Goal: Information Seeking & Learning: Learn about a topic

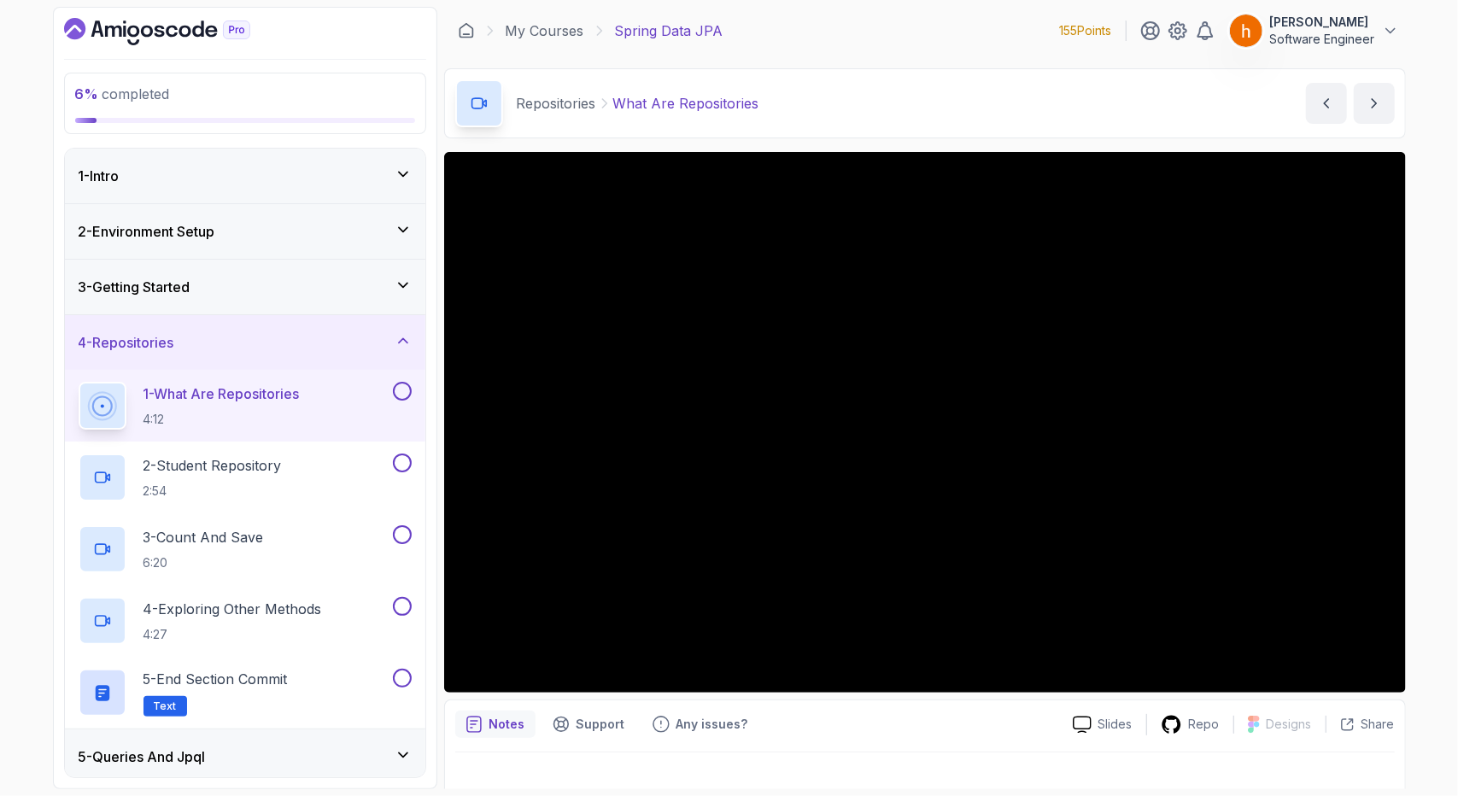
scroll to position [94, 0]
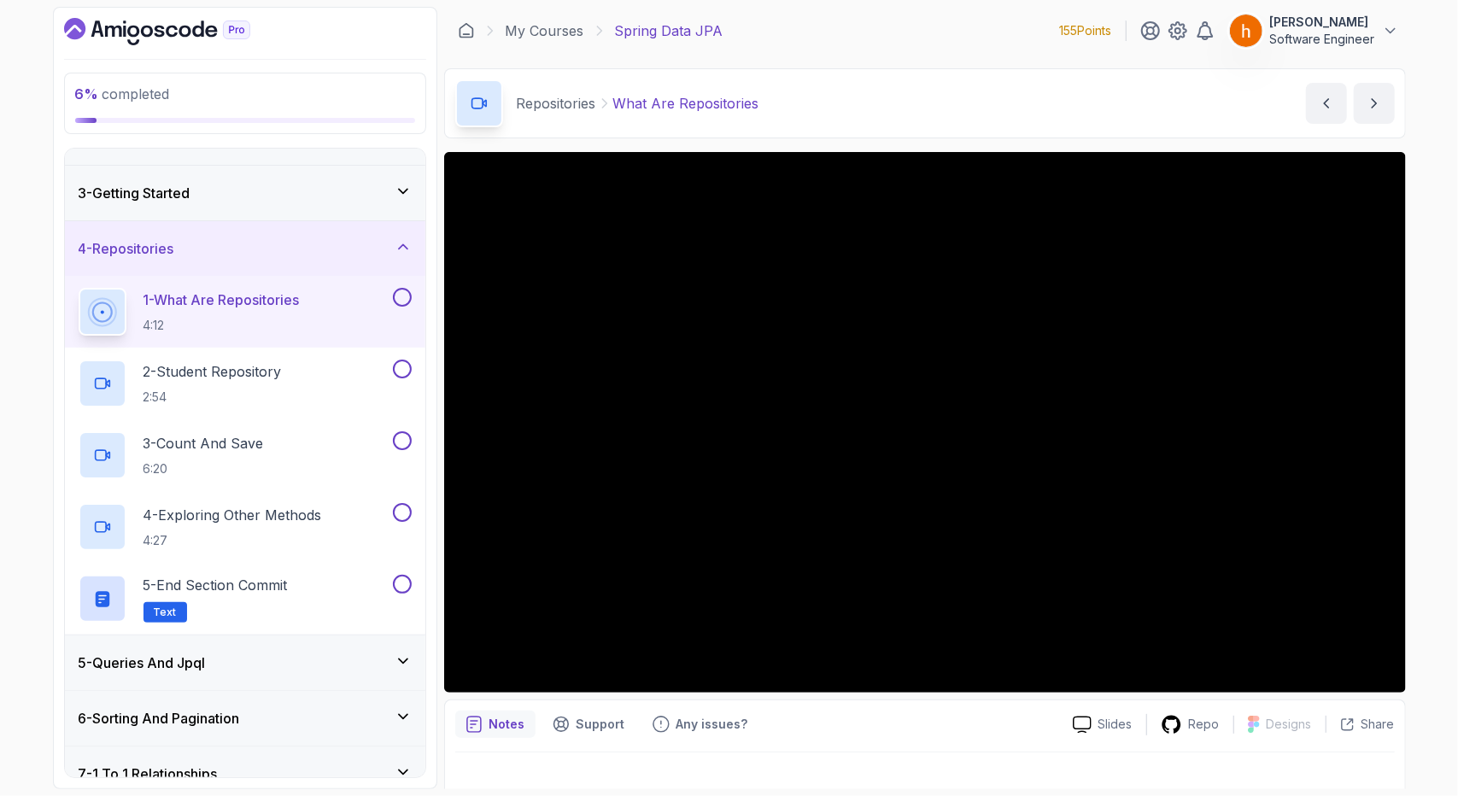
click at [372, 653] on div "5 - Queries And Jpql" at bounding box center [245, 663] width 333 height 20
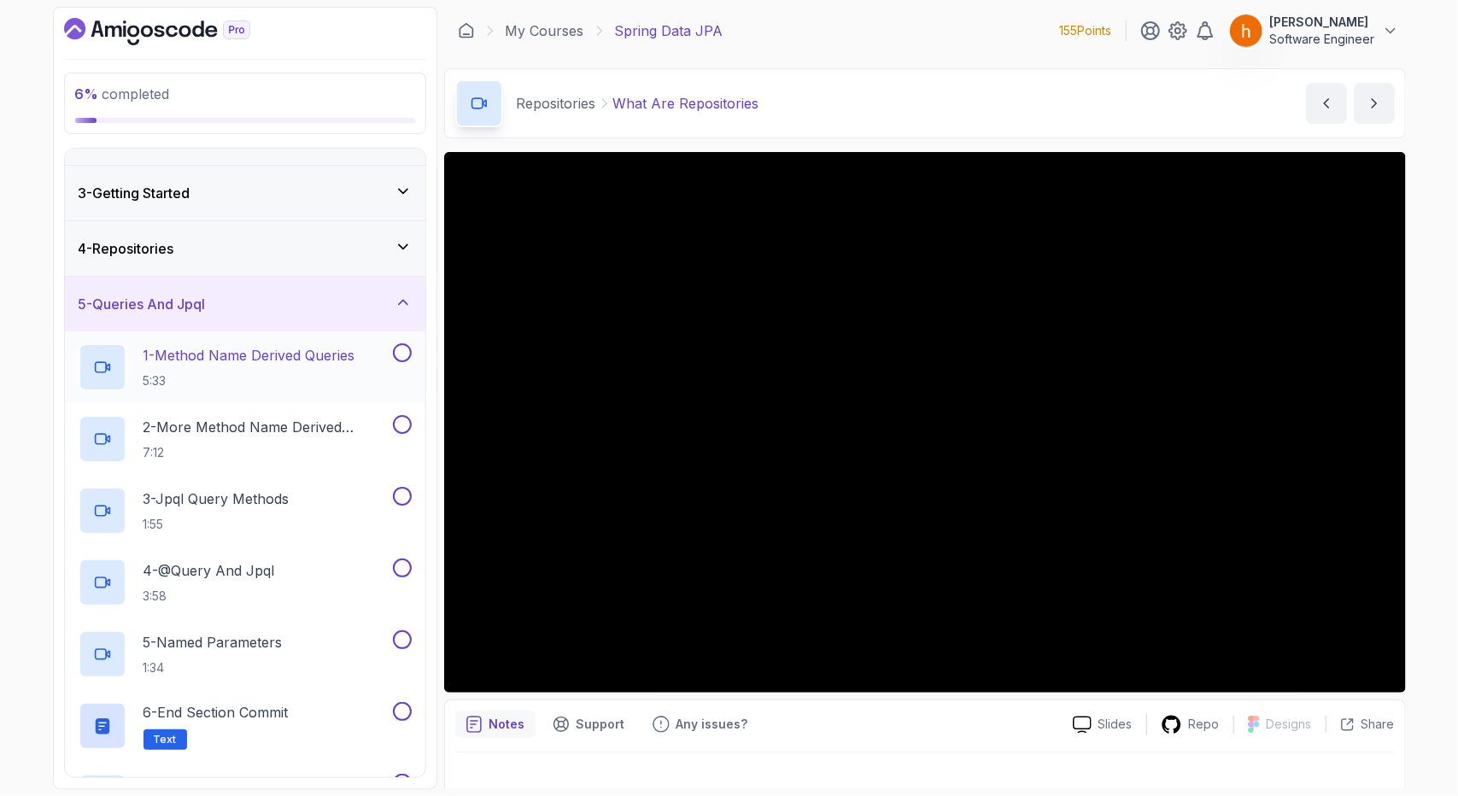
click at [321, 356] on p "1 - Method Name Derived Queries" at bounding box center [249, 355] width 212 height 20
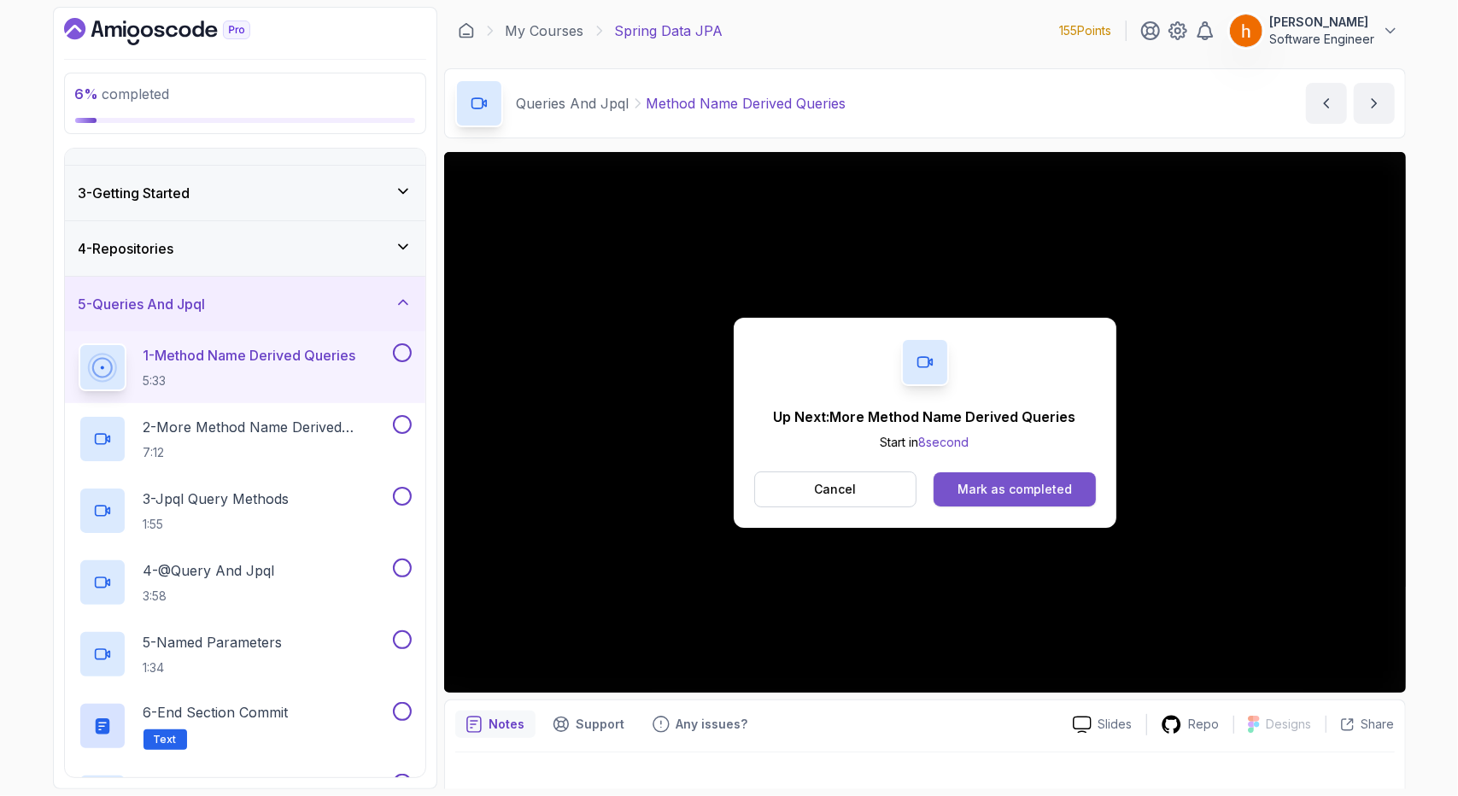
click at [1037, 490] on div "Mark as completed" at bounding box center [1014, 489] width 114 height 17
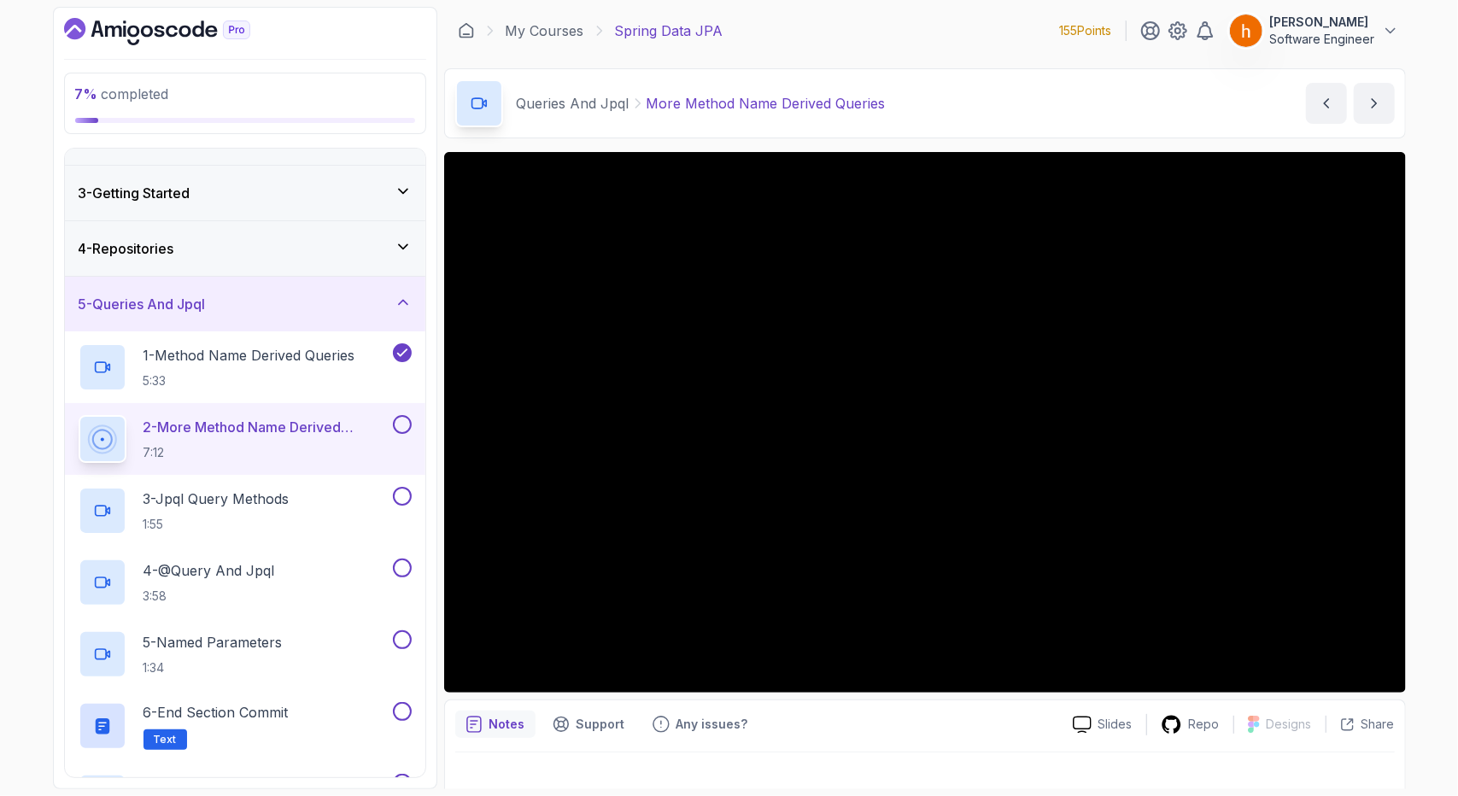
click at [384, 290] on div "5 - Queries And Jpql" at bounding box center [245, 304] width 360 height 55
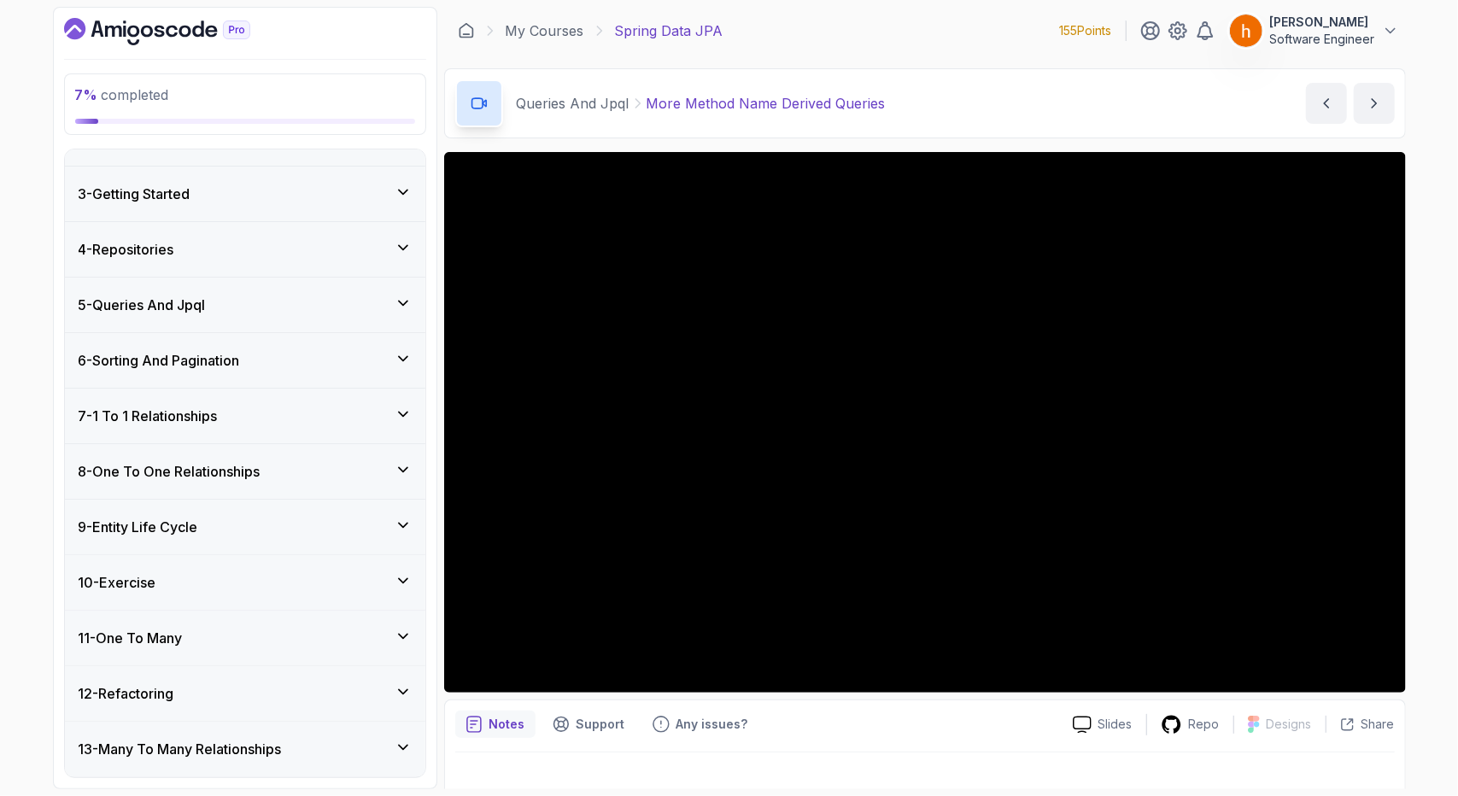
click at [418, 370] on div "6 - Sorting And Pagination" at bounding box center [245, 360] width 360 height 55
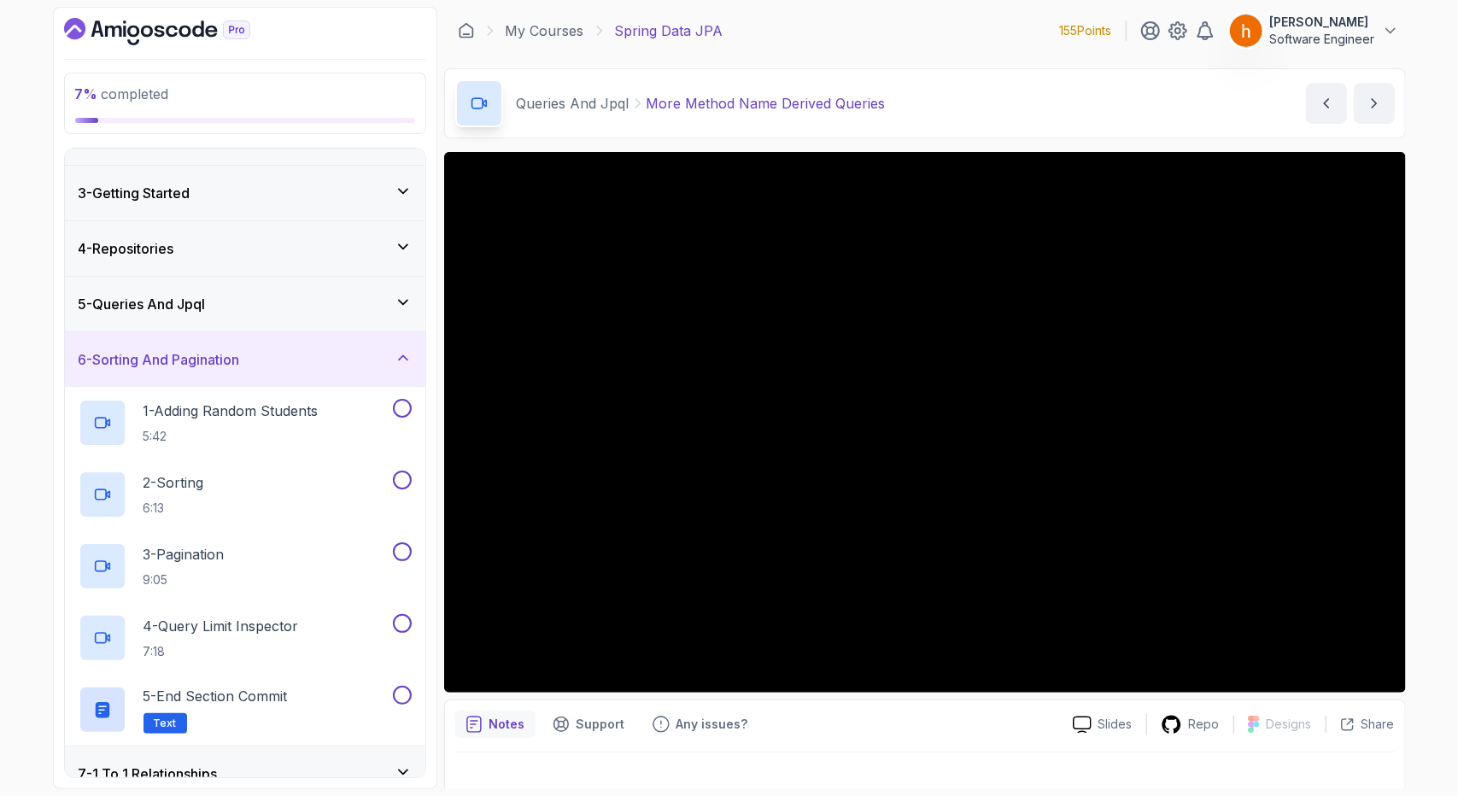
click at [418, 370] on div "6 - Sorting And Pagination" at bounding box center [245, 359] width 360 height 55
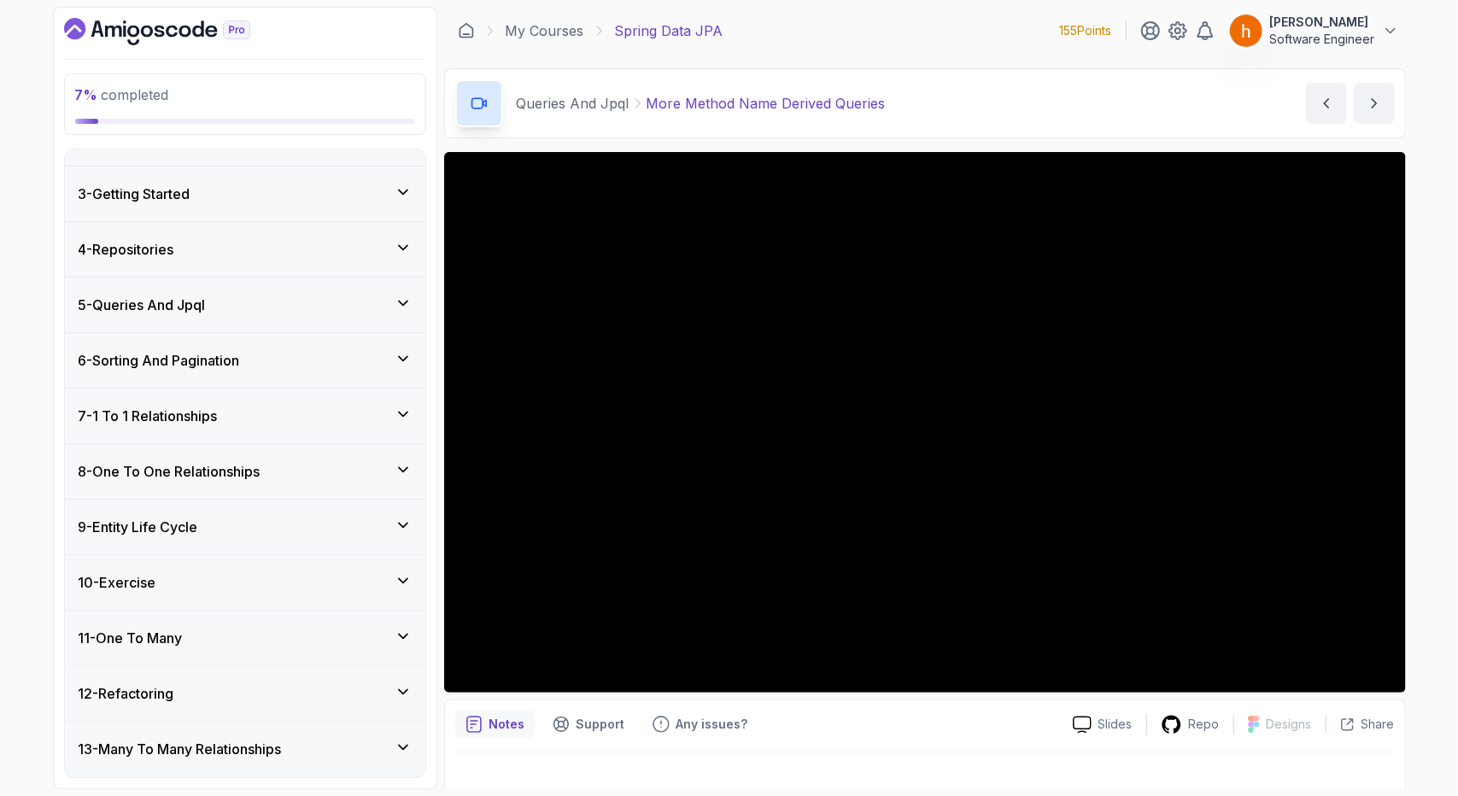
click at [376, 257] on div "4 - Repositories" at bounding box center [245, 249] width 360 height 55
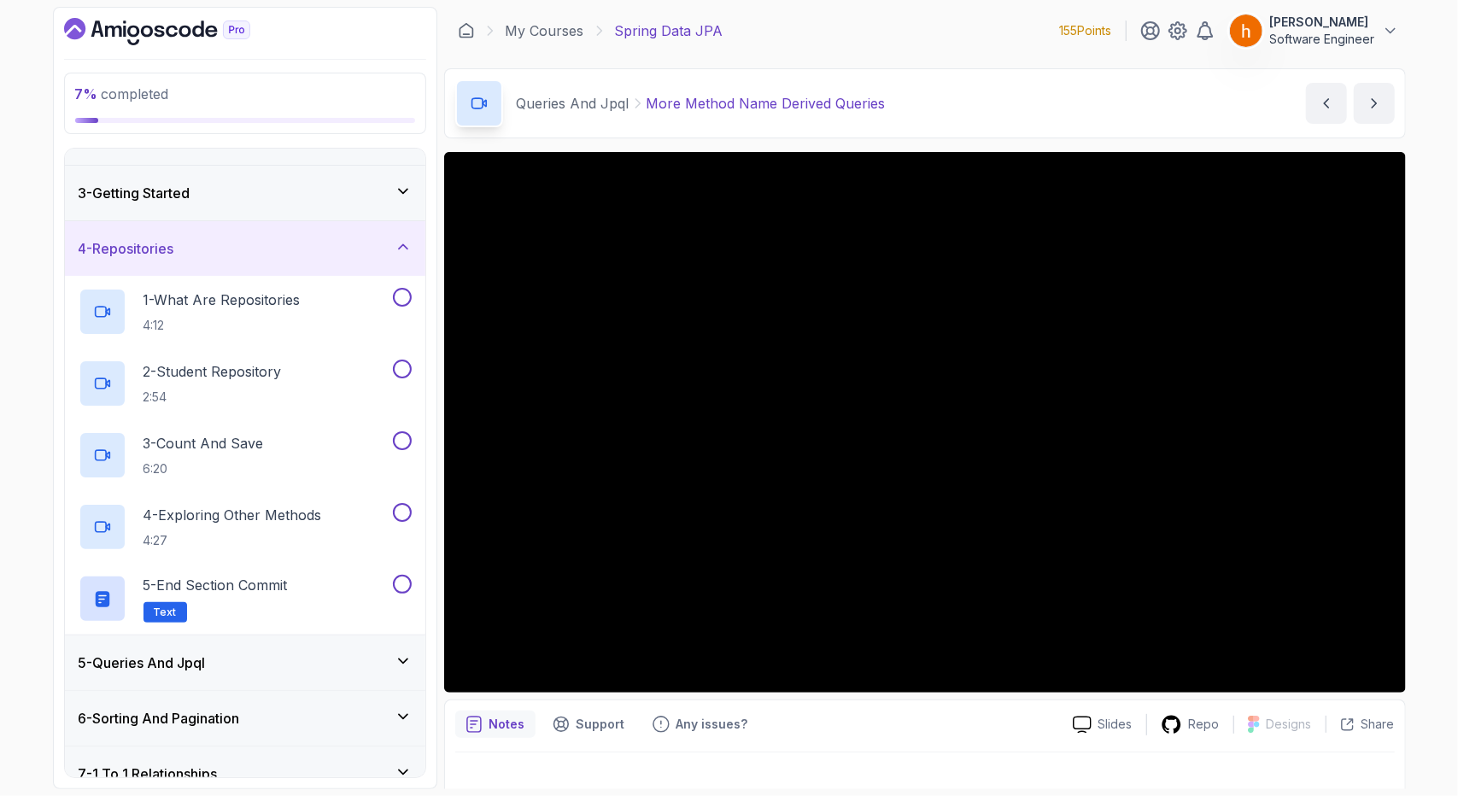
click at [376, 257] on div "4 - Repositories" at bounding box center [245, 248] width 360 height 55
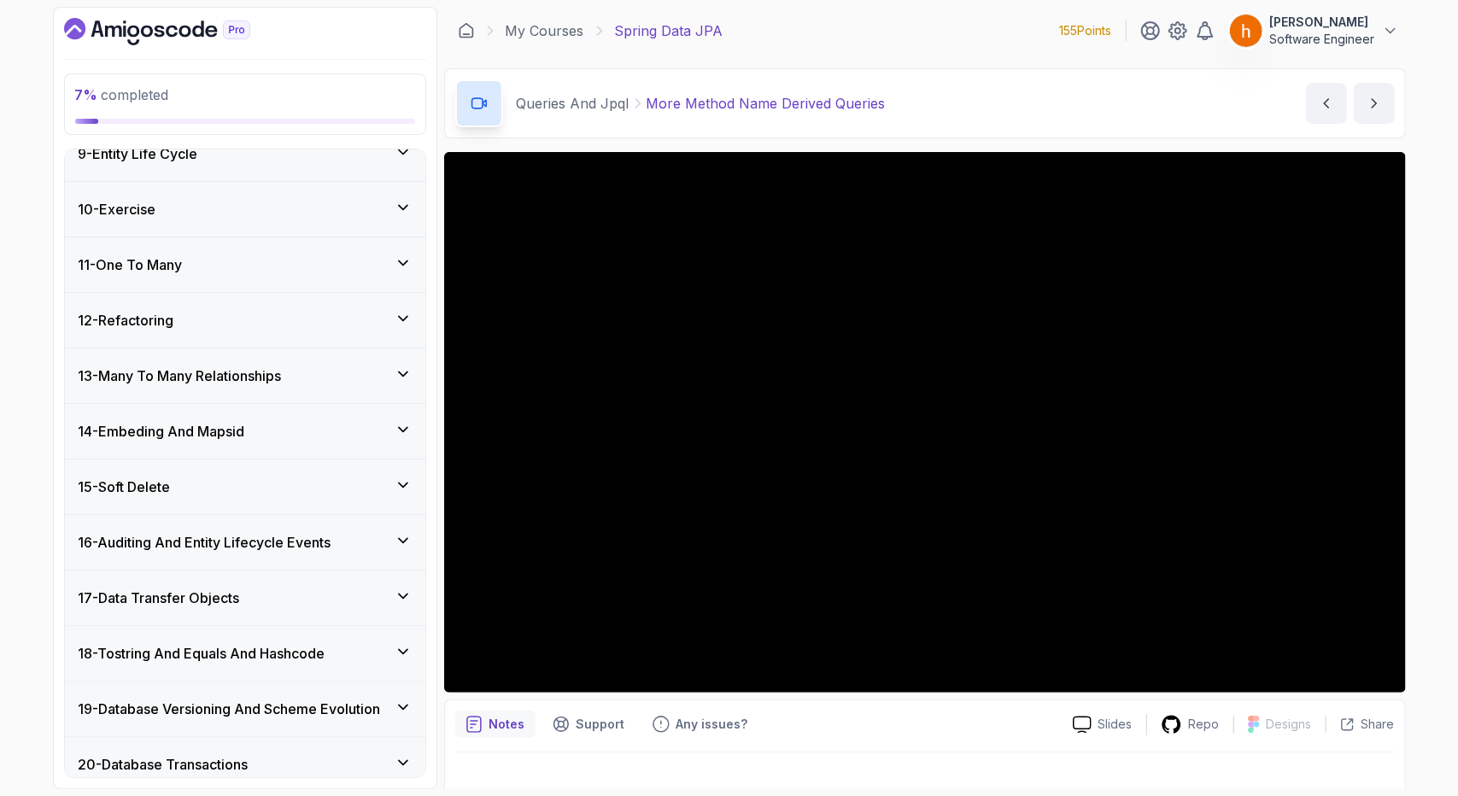
scroll to position [468, 0]
click at [251, 587] on div "17 - Data Transfer Objects" at bounding box center [245, 597] width 333 height 20
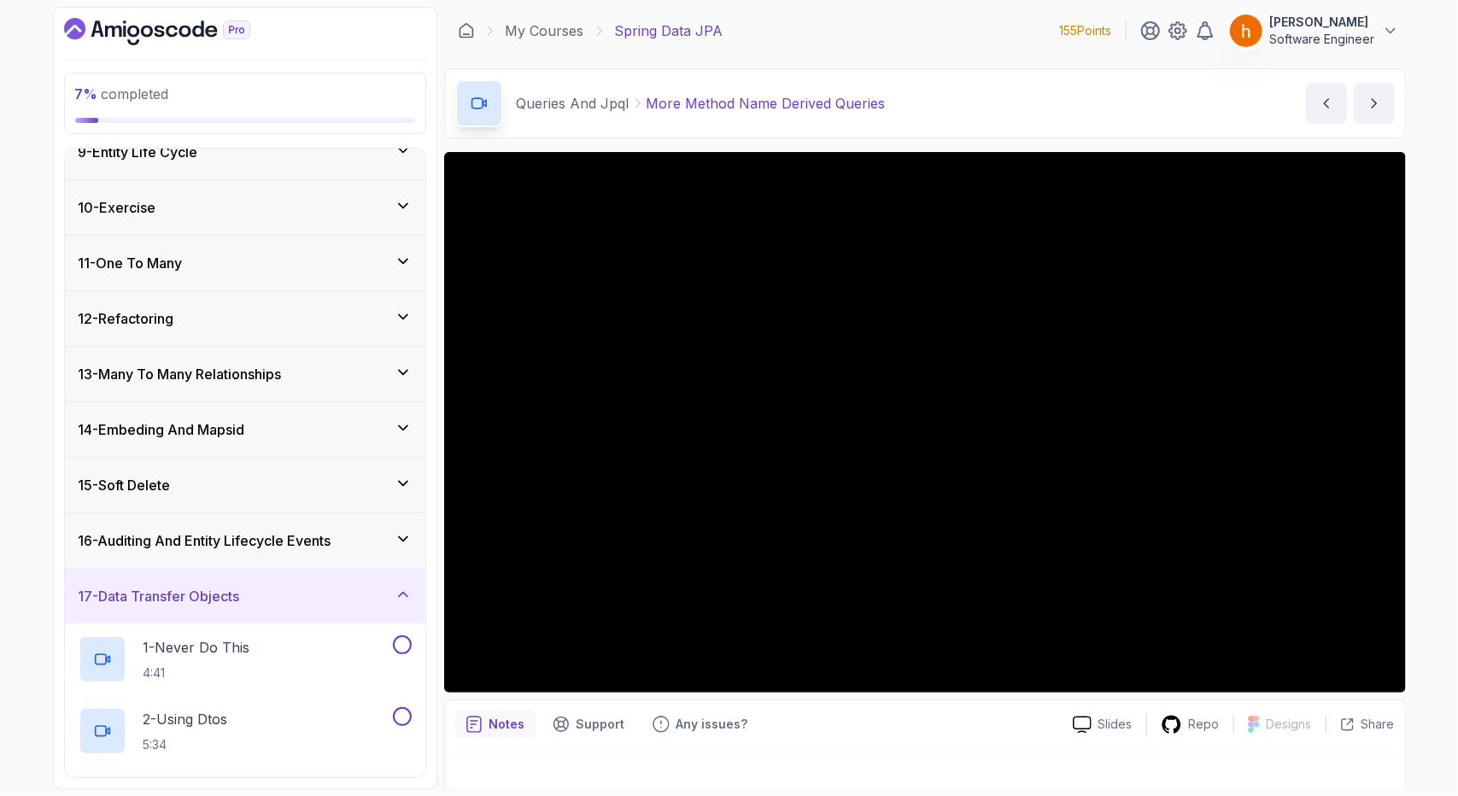
click at [251, 586] on div "17 - Data Transfer Objects" at bounding box center [245, 596] width 333 height 20
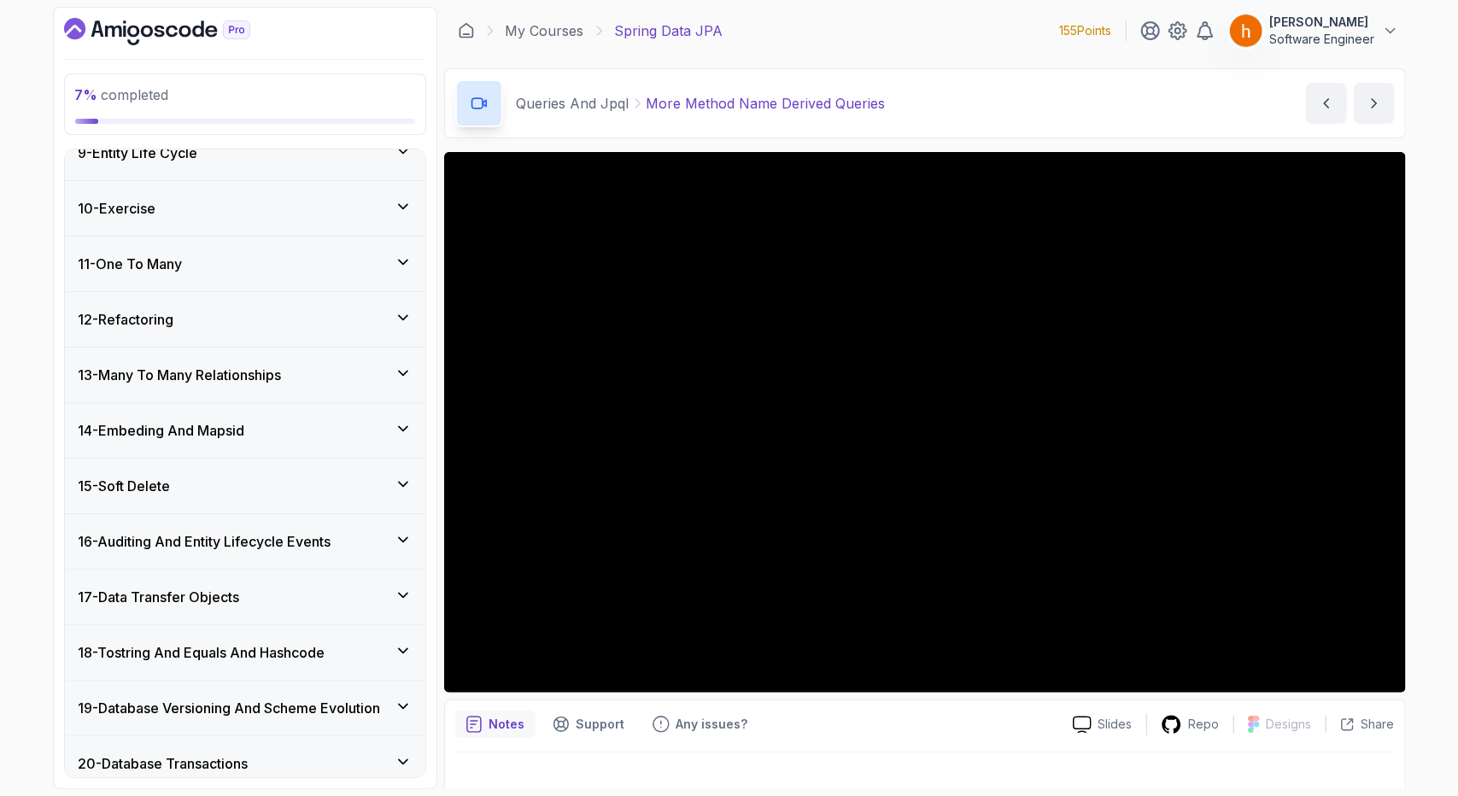
scroll to position [530, 0]
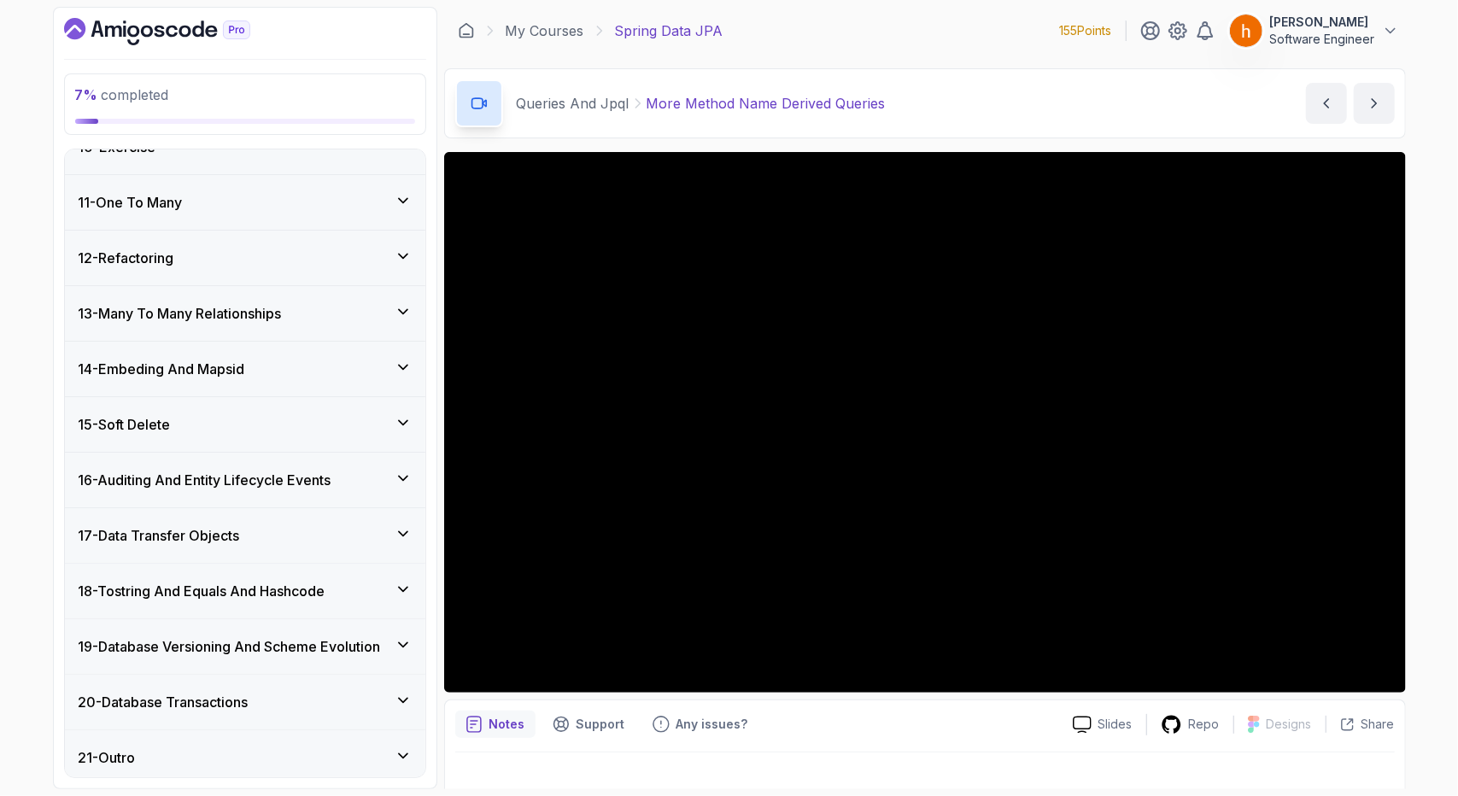
click at [262, 695] on div "20 - Database Transactions" at bounding box center [245, 702] width 333 height 20
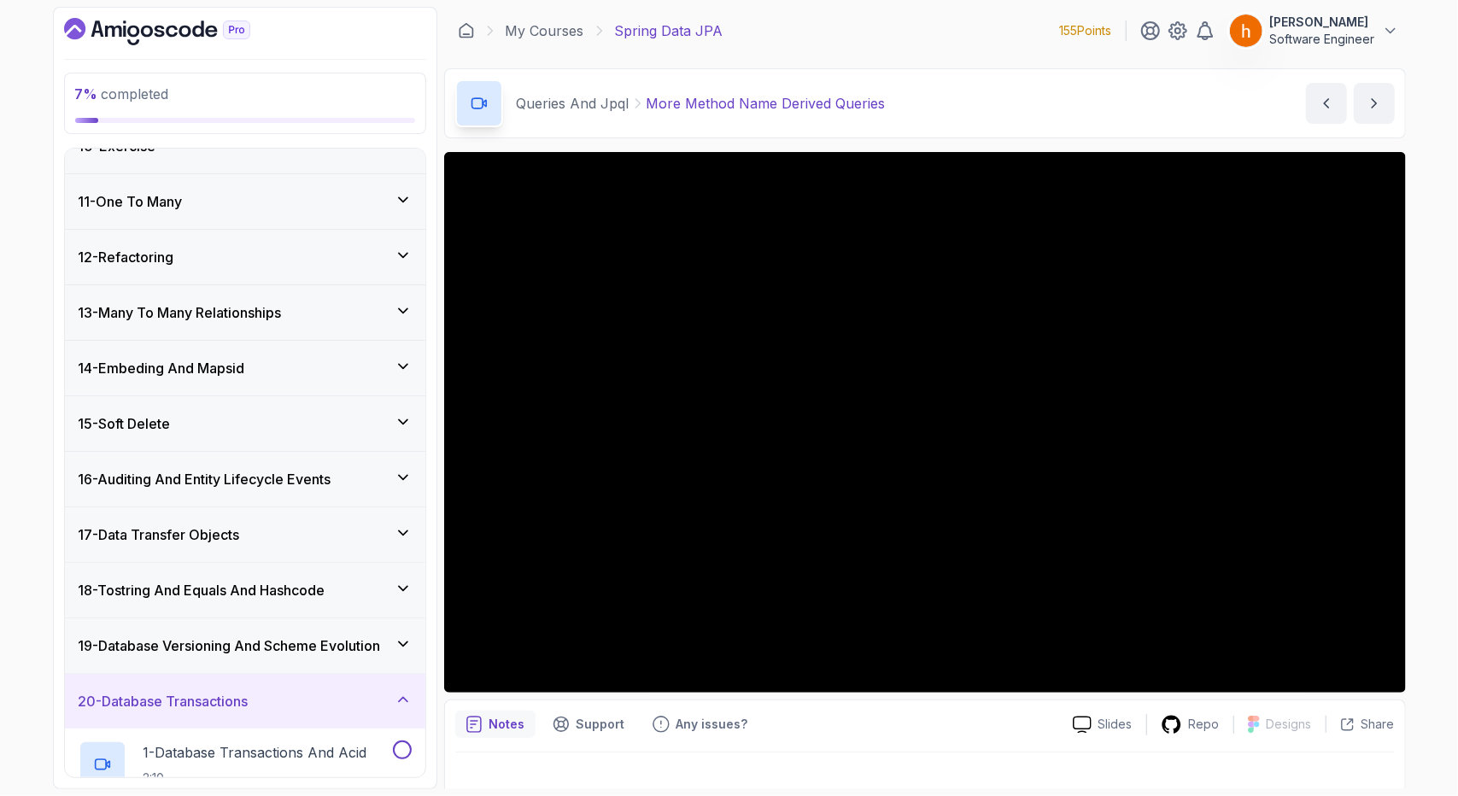
click at [262, 695] on div "20 - Database Transactions" at bounding box center [245, 701] width 333 height 20
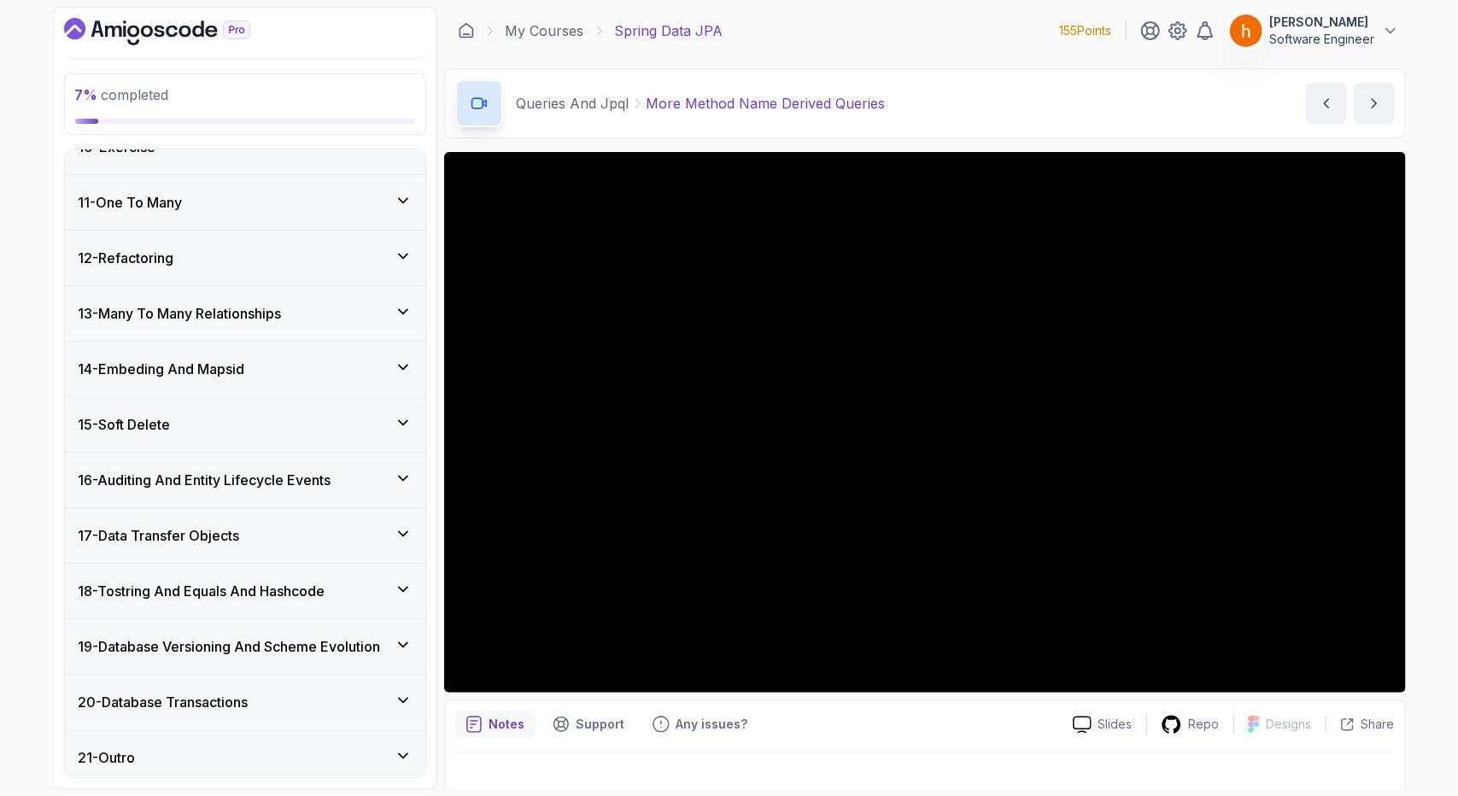
click at [265, 653] on div "19 - Database Versioning And Scheme Evolution" at bounding box center [245, 646] width 360 height 55
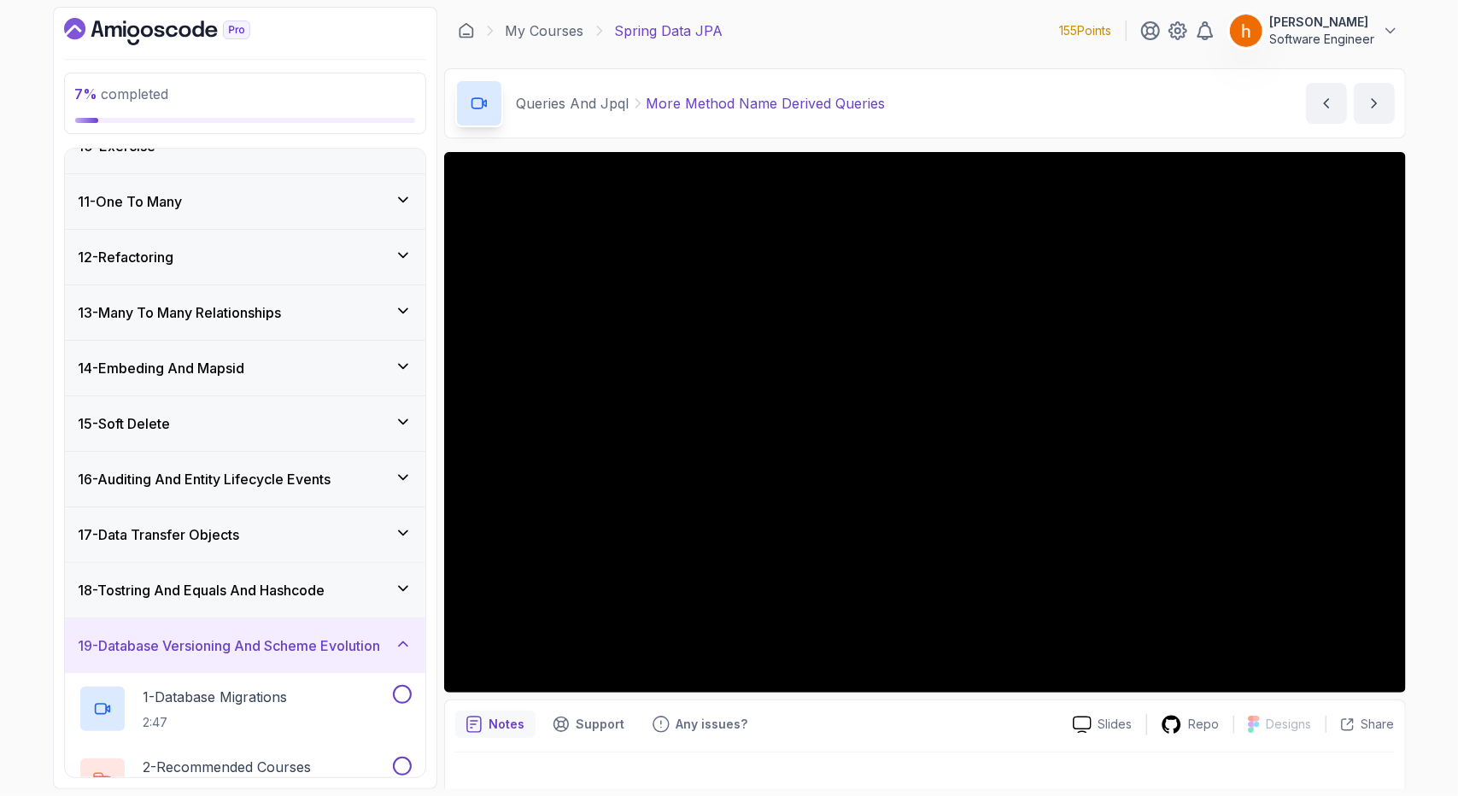
click at [265, 653] on div "19 - Database Versioning And Scheme Evolution" at bounding box center [245, 645] width 360 height 55
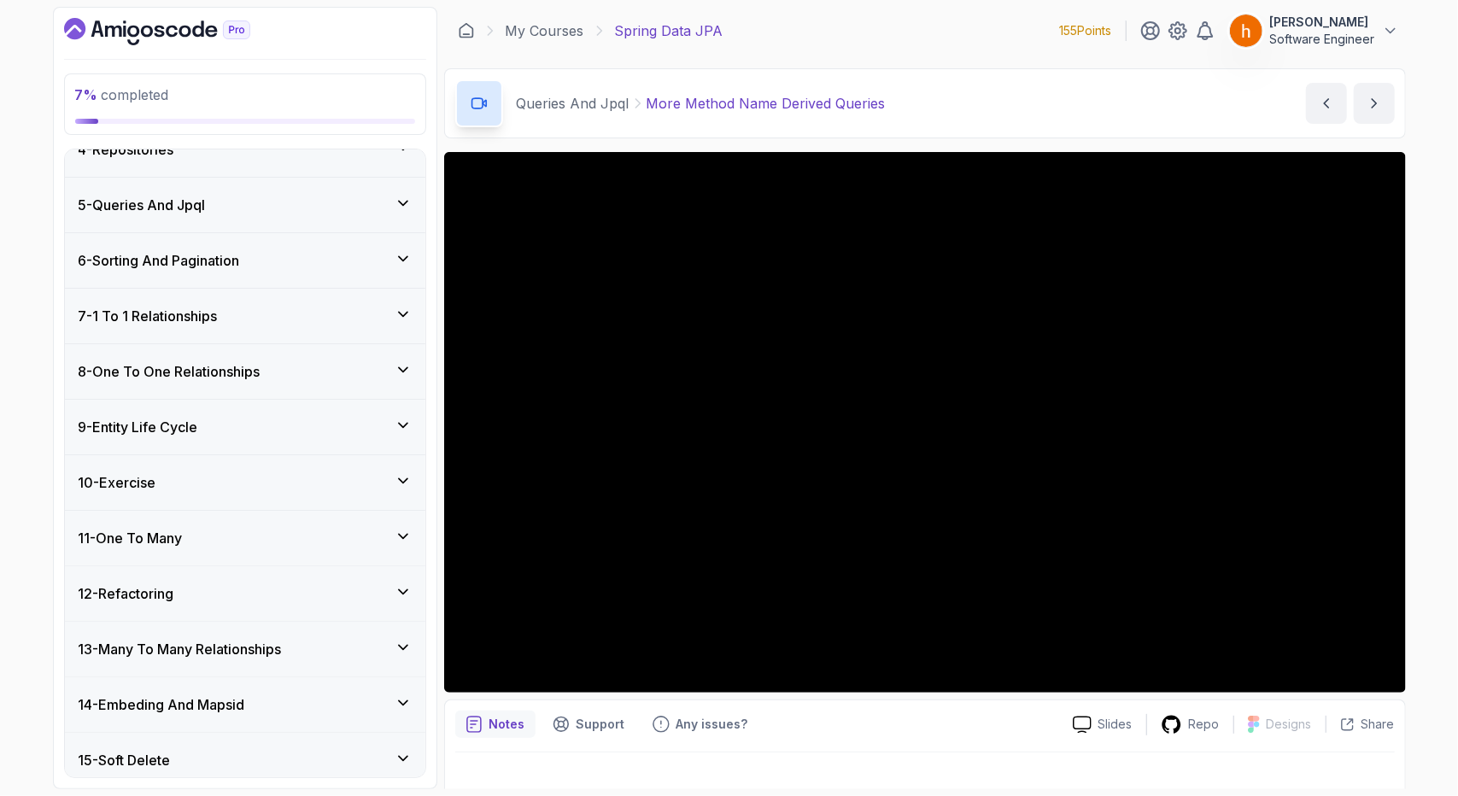
scroll to position [0, 0]
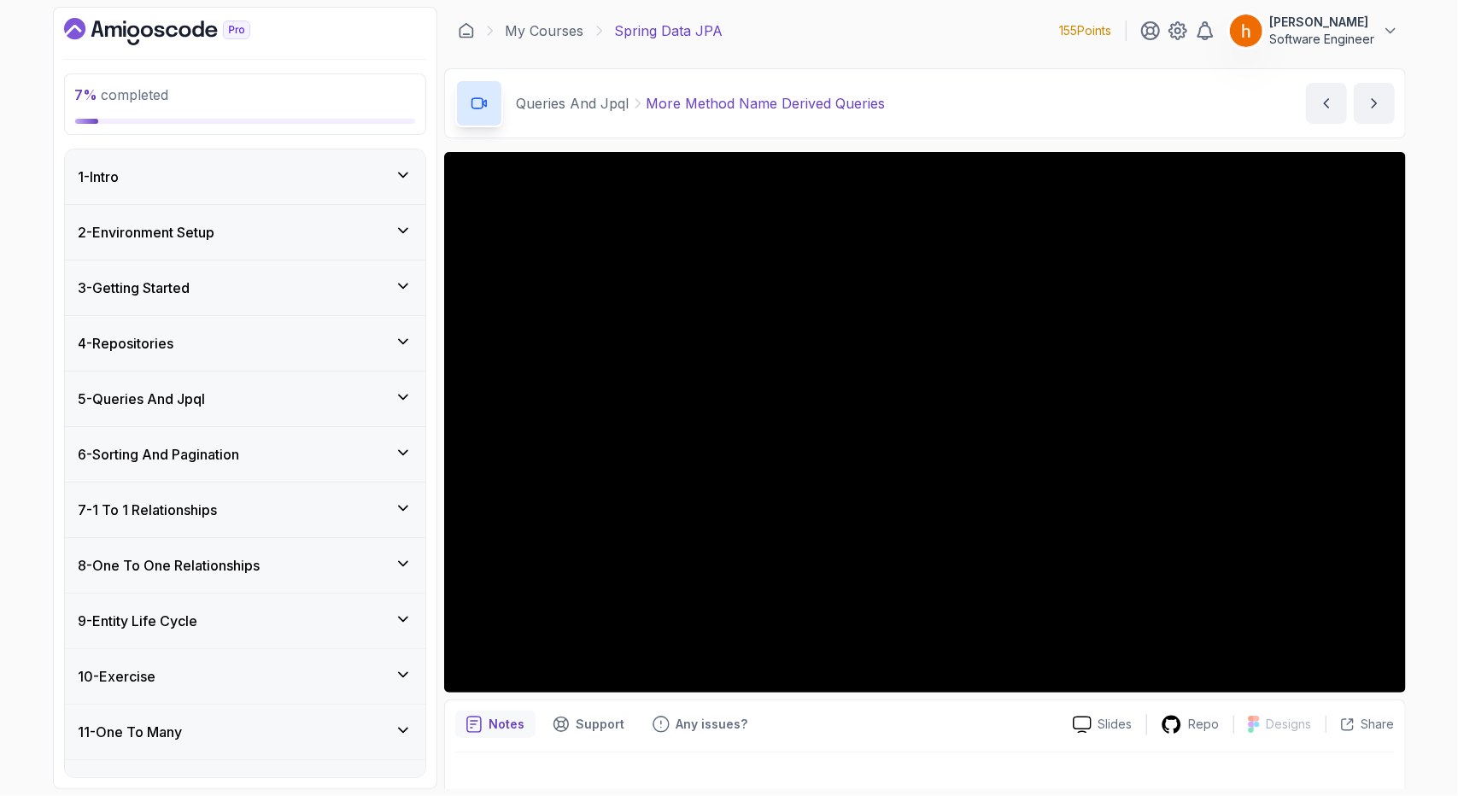
click at [290, 407] on div "5 - Queries And Jpql" at bounding box center [245, 399] width 360 height 55
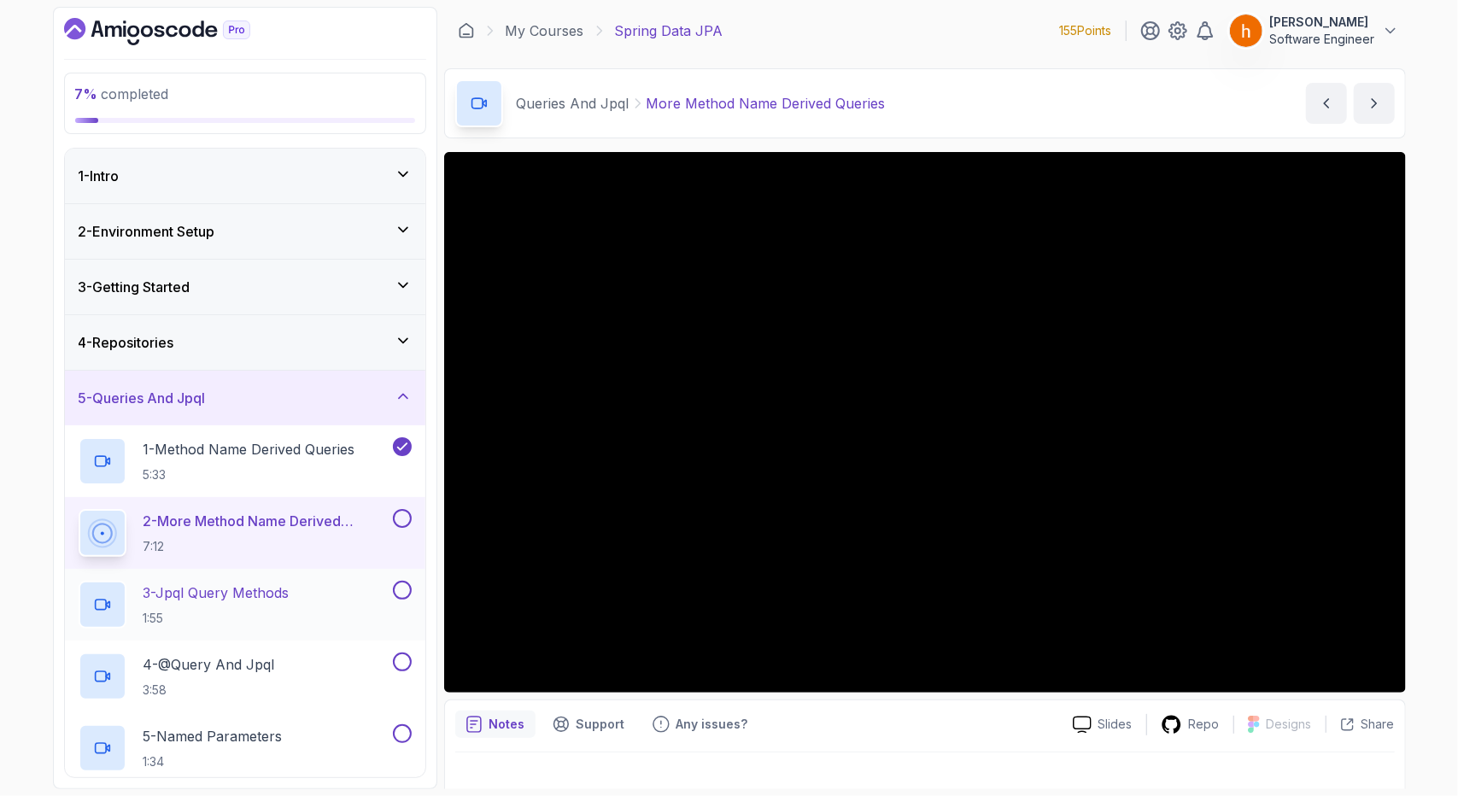
click at [319, 586] on div "3 - Jpql Query Methods 1:55" at bounding box center [234, 605] width 311 height 48
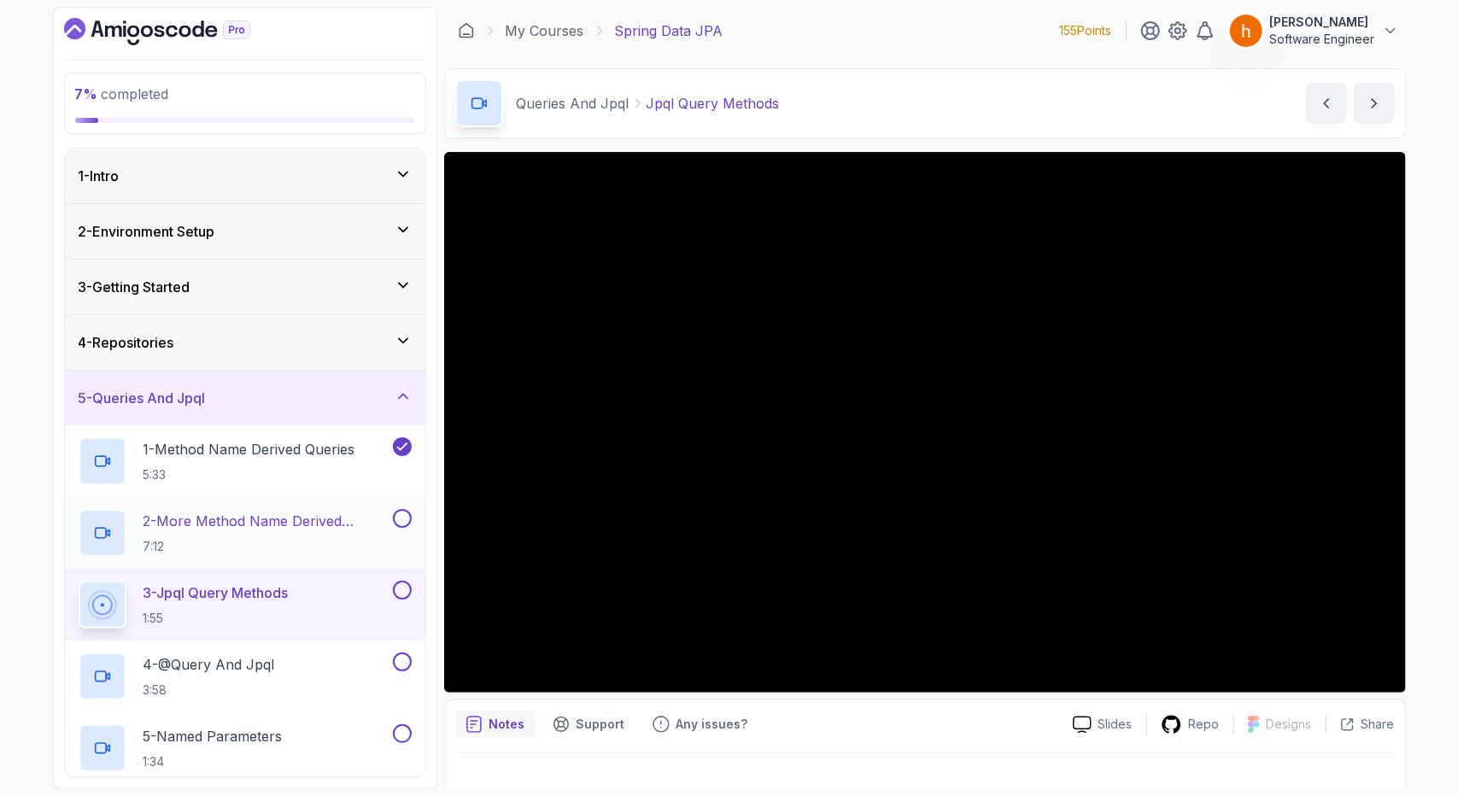
click at [400, 518] on button at bounding box center [402, 518] width 19 height 19
click at [400, 588] on button at bounding box center [402, 590] width 19 height 19
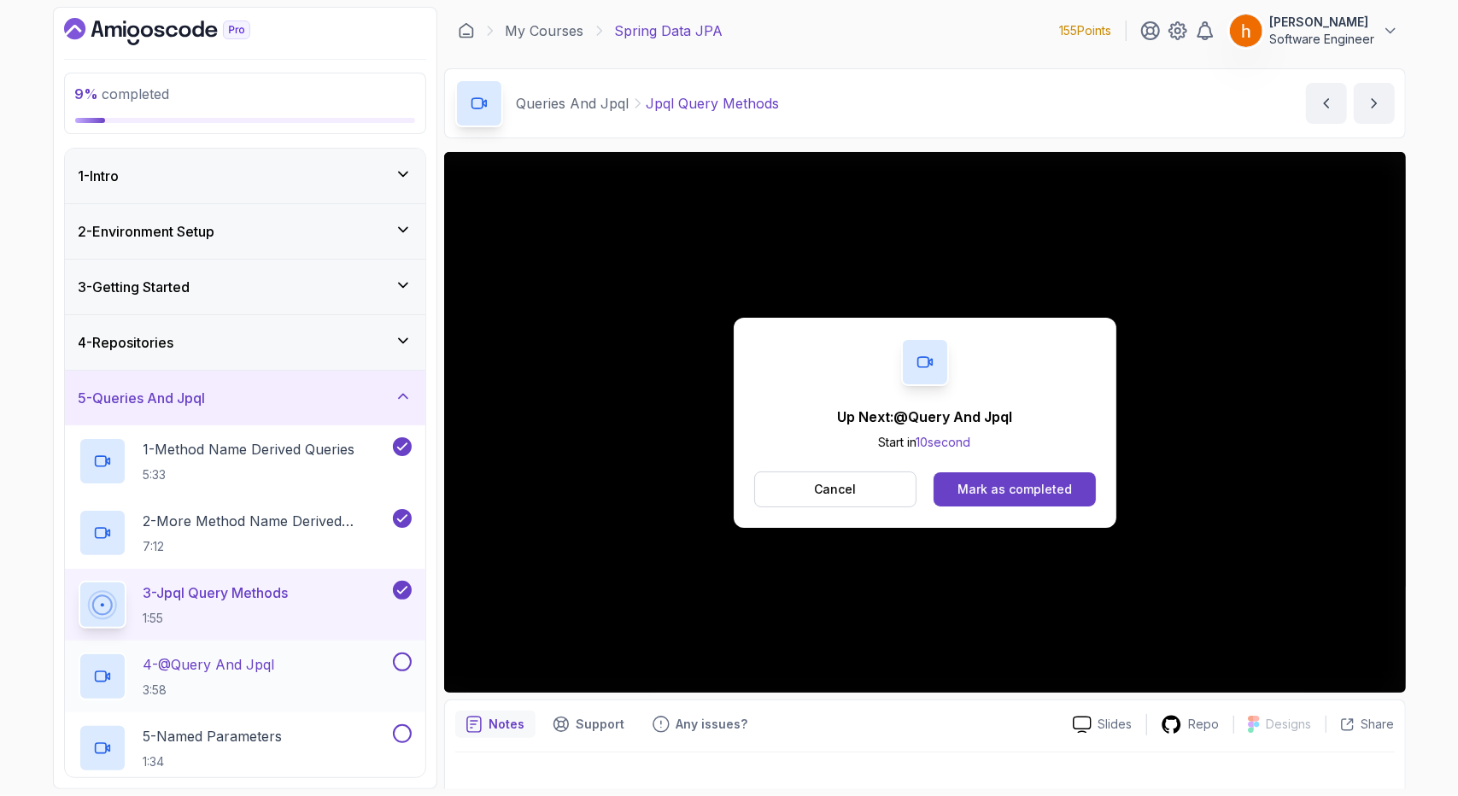
click at [331, 653] on div "4 - @Query And Jpql 3:58" at bounding box center [234, 677] width 311 height 48
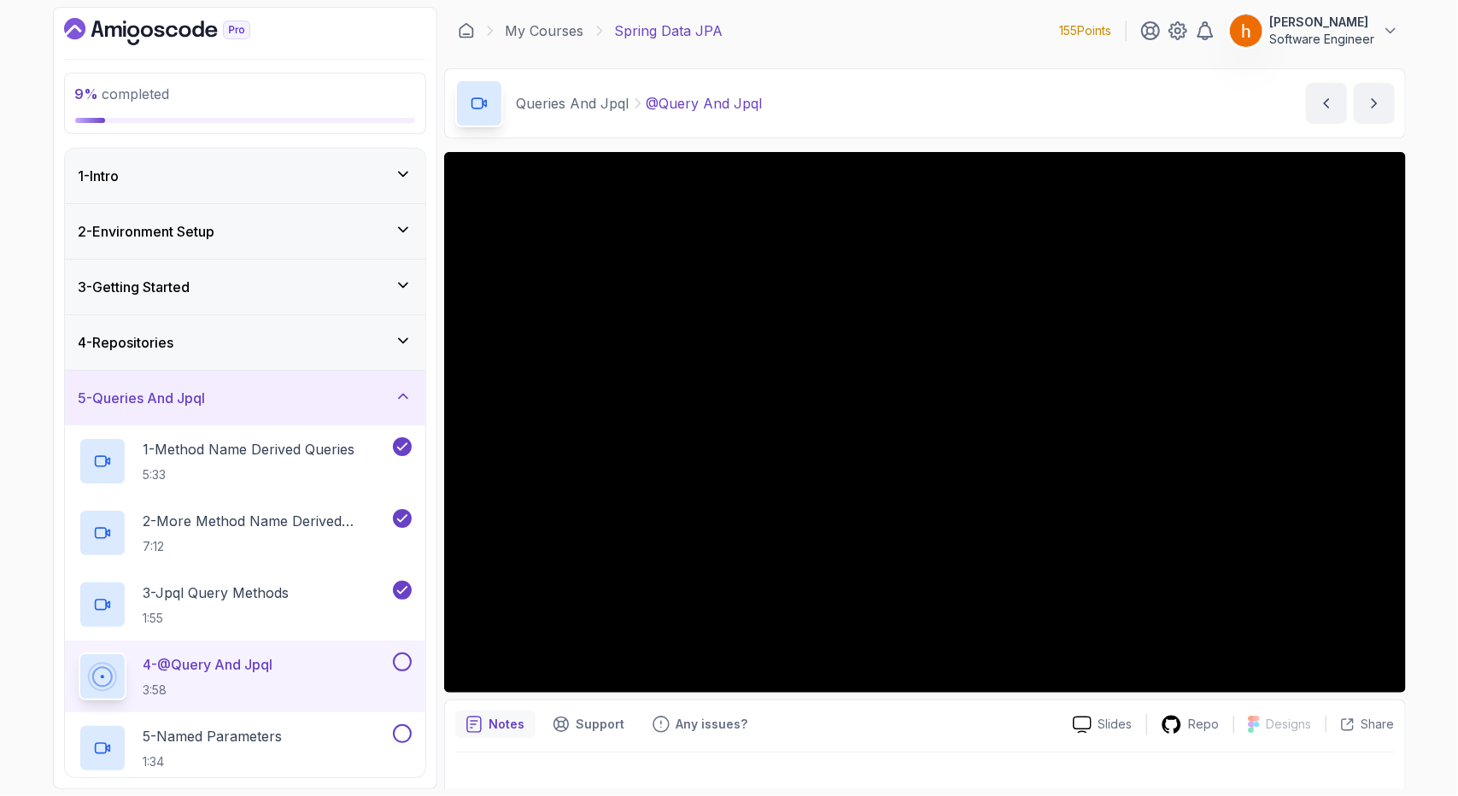
click at [403, 653] on button at bounding box center [402, 662] width 19 height 19
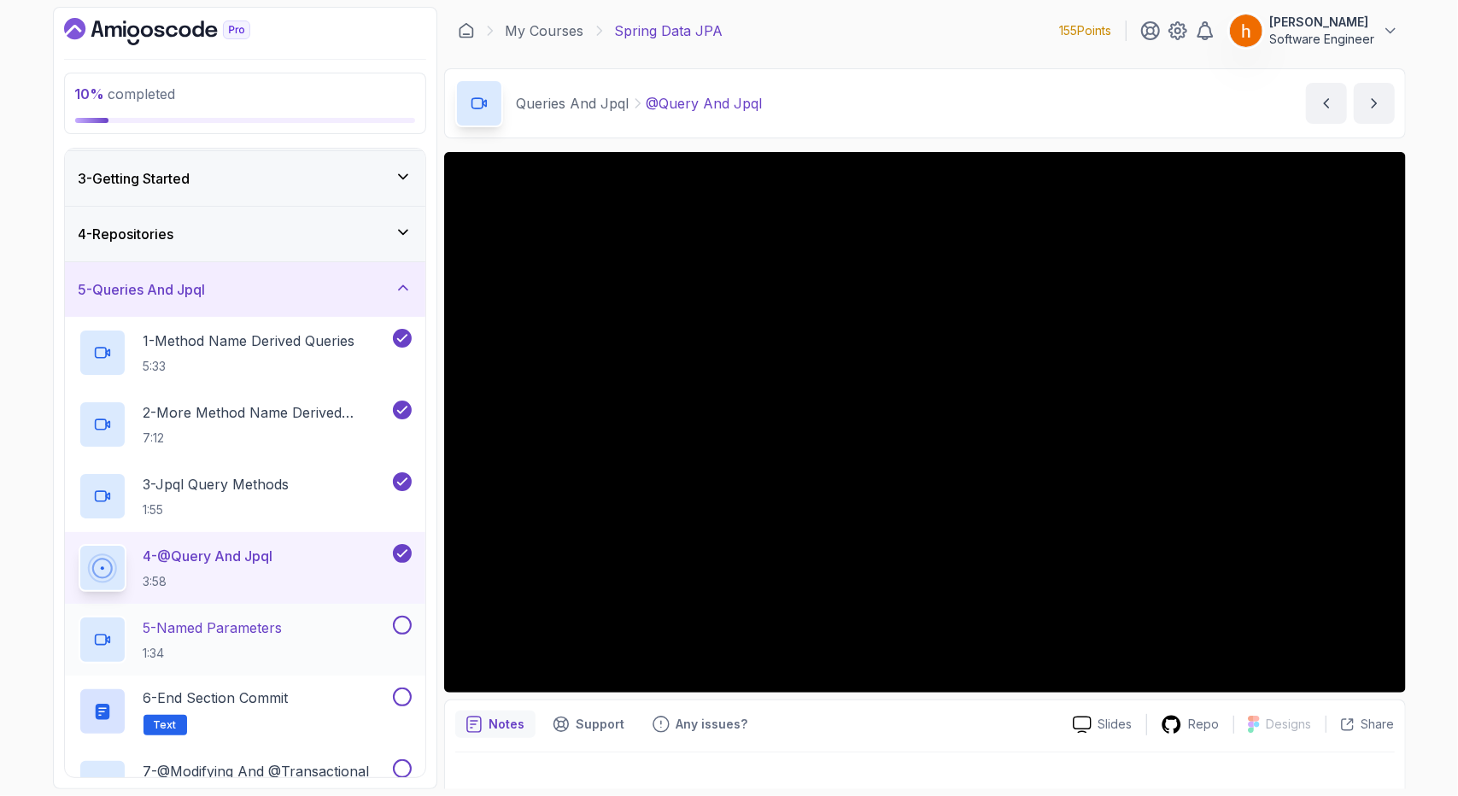
click at [283, 647] on p "1:34" at bounding box center [212, 653] width 139 height 17
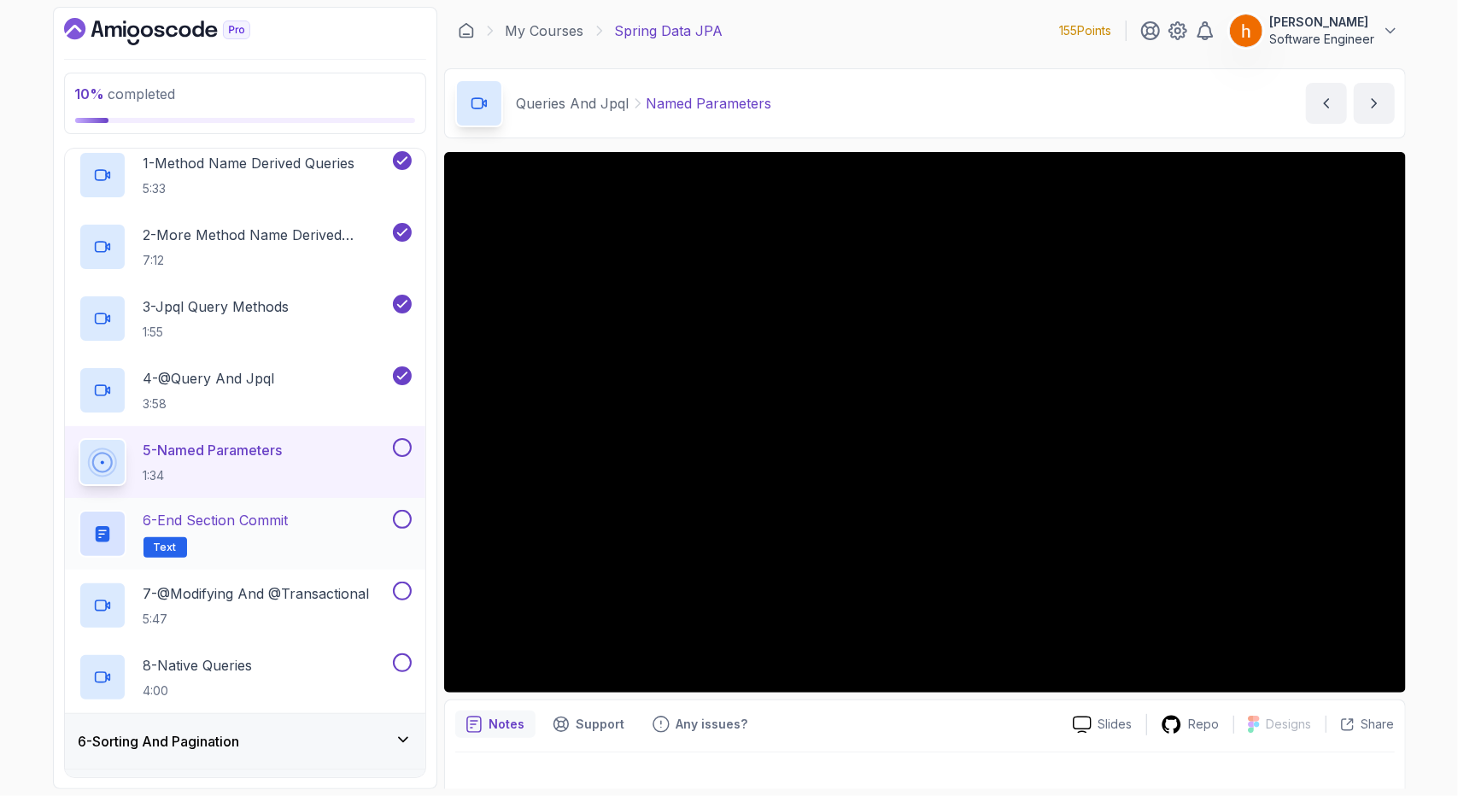
scroll to position [287, 0]
